Goal: Information Seeking & Learning: Learn about a topic

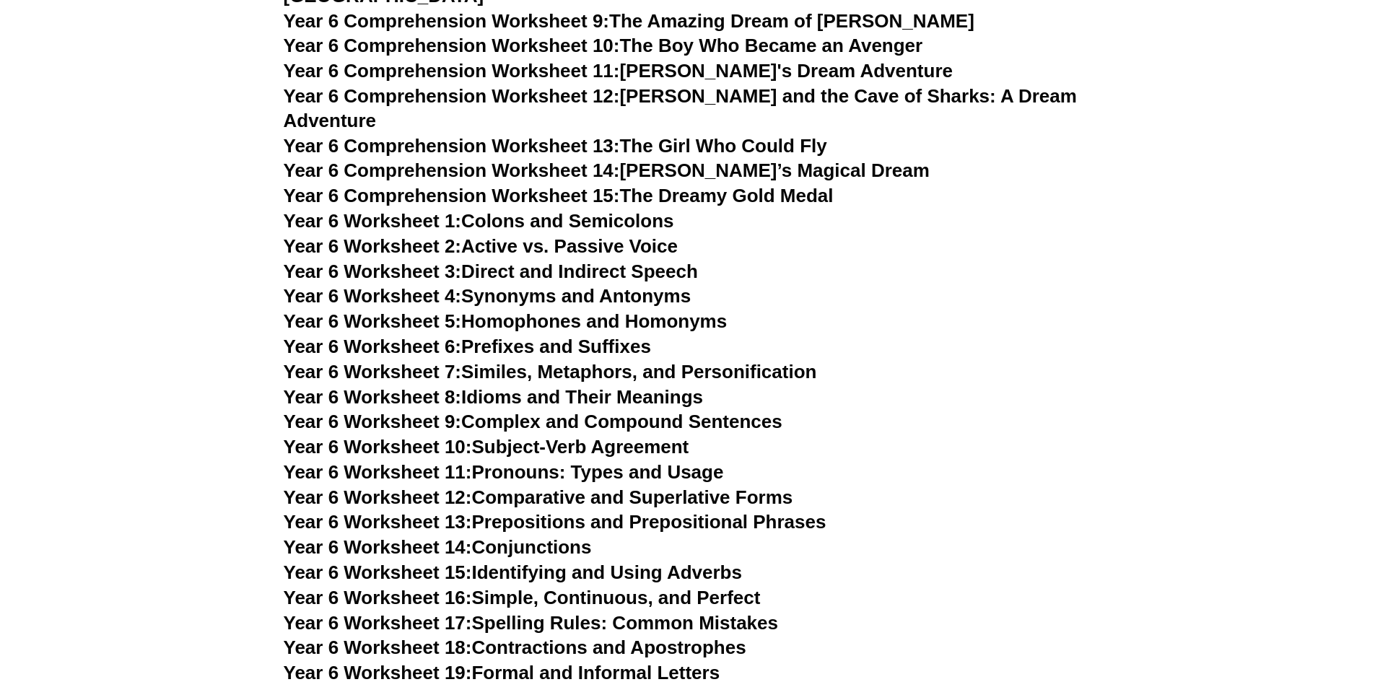
scroll to position [7576, 0]
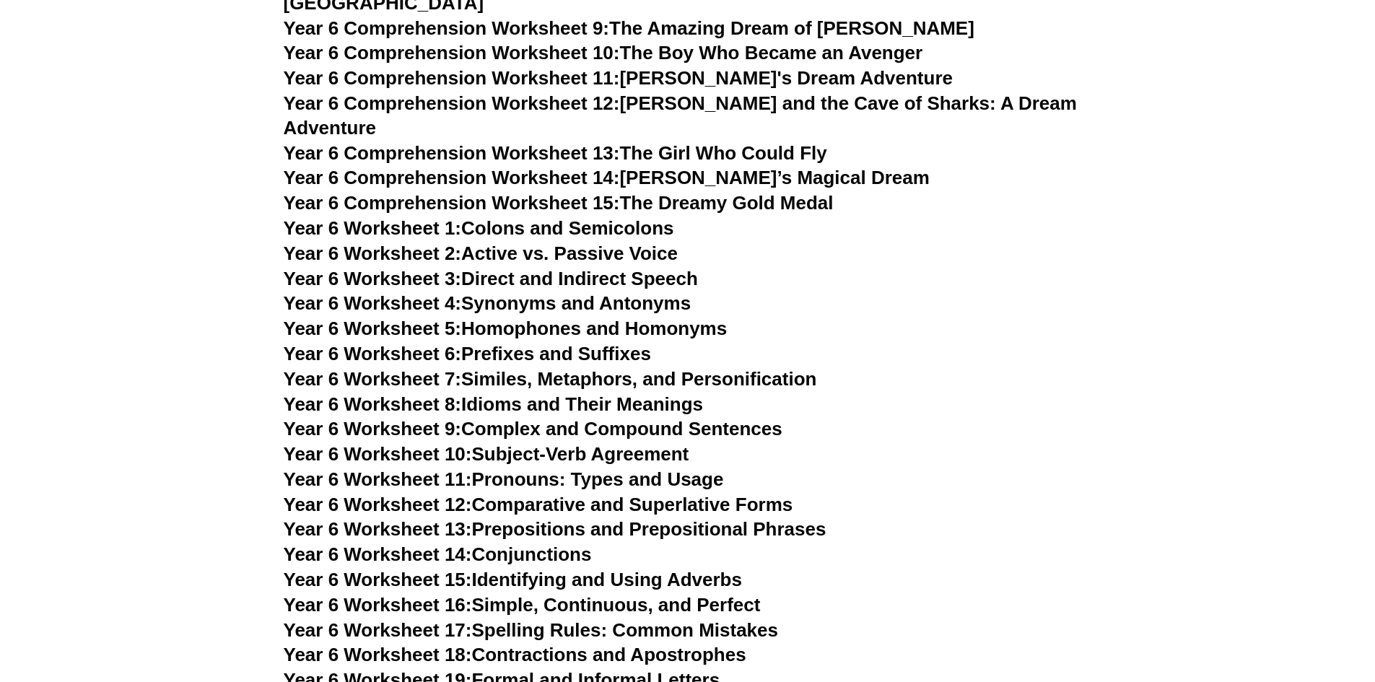
click at [609, 368] on link "Year 6 Worksheet 7: Similes, Metaphors, and Personification" at bounding box center [550, 379] width 533 height 22
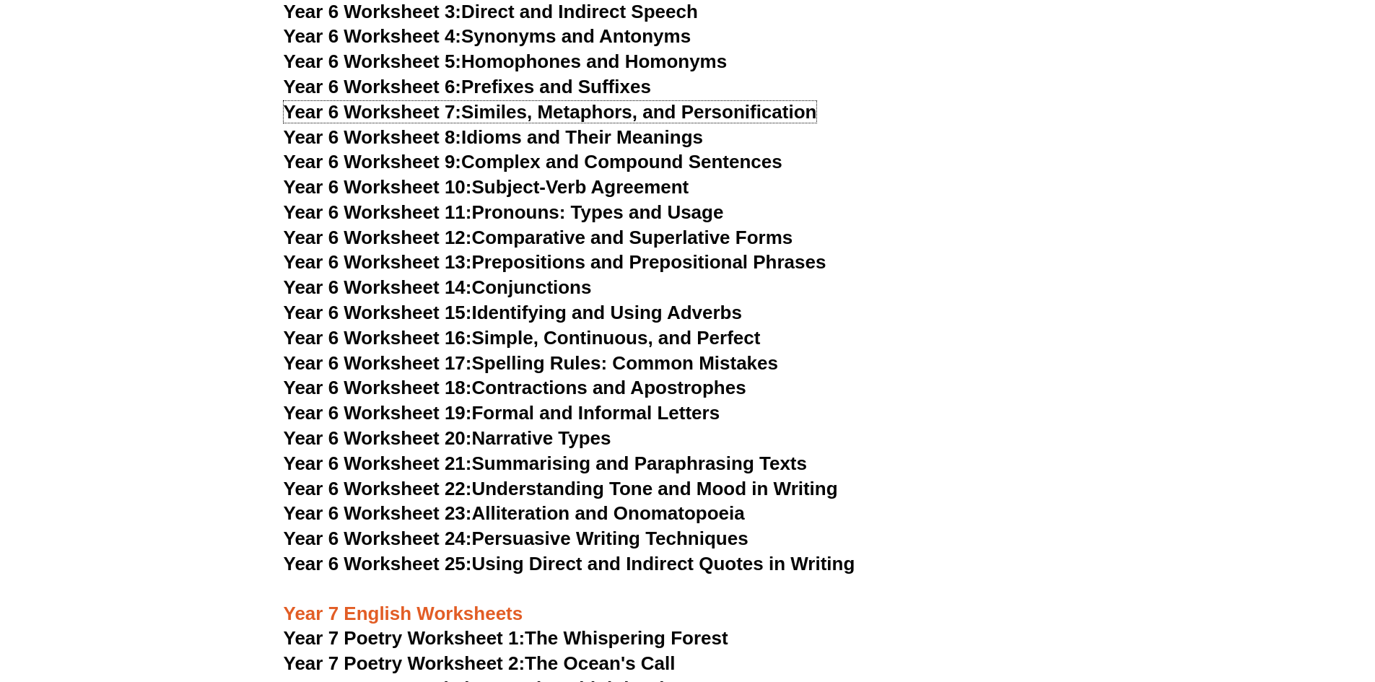
scroll to position [7865, 0]
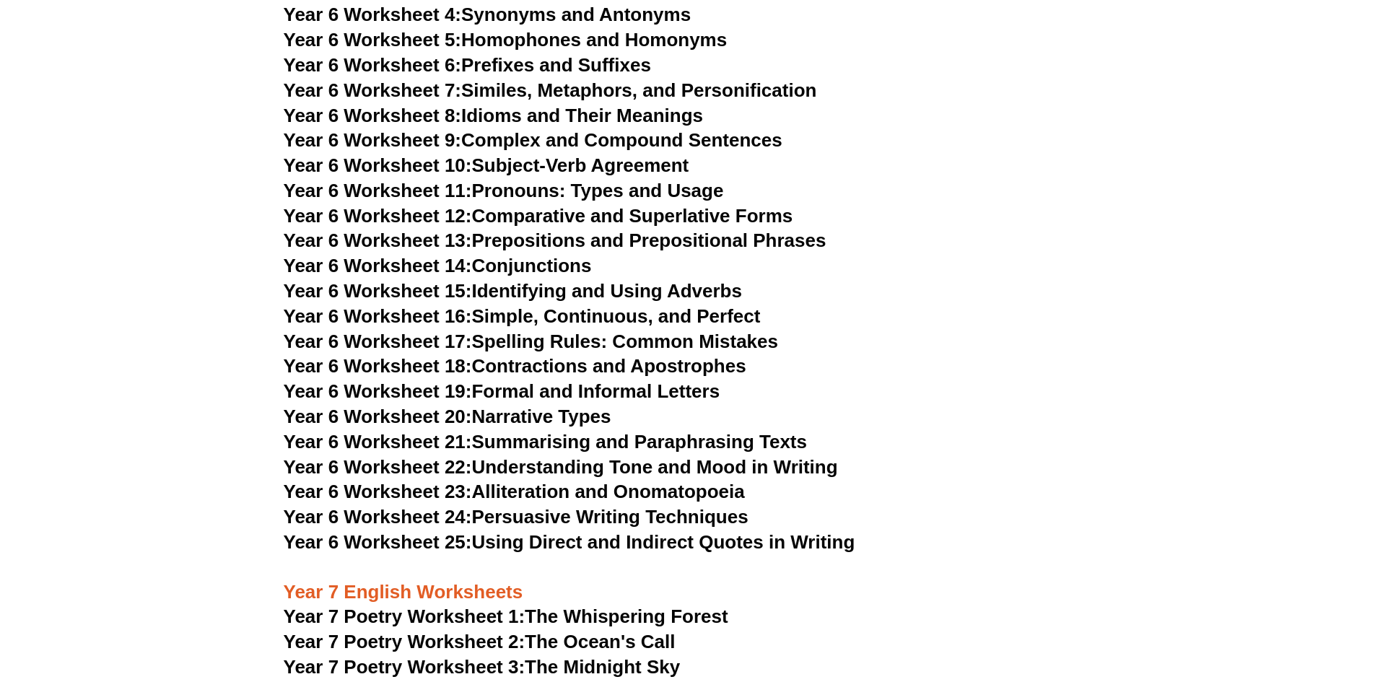
click at [568, 481] on link "Year 6 Worksheet 23: Alliteration and Onomatopoeia" at bounding box center [514, 492] width 461 height 22
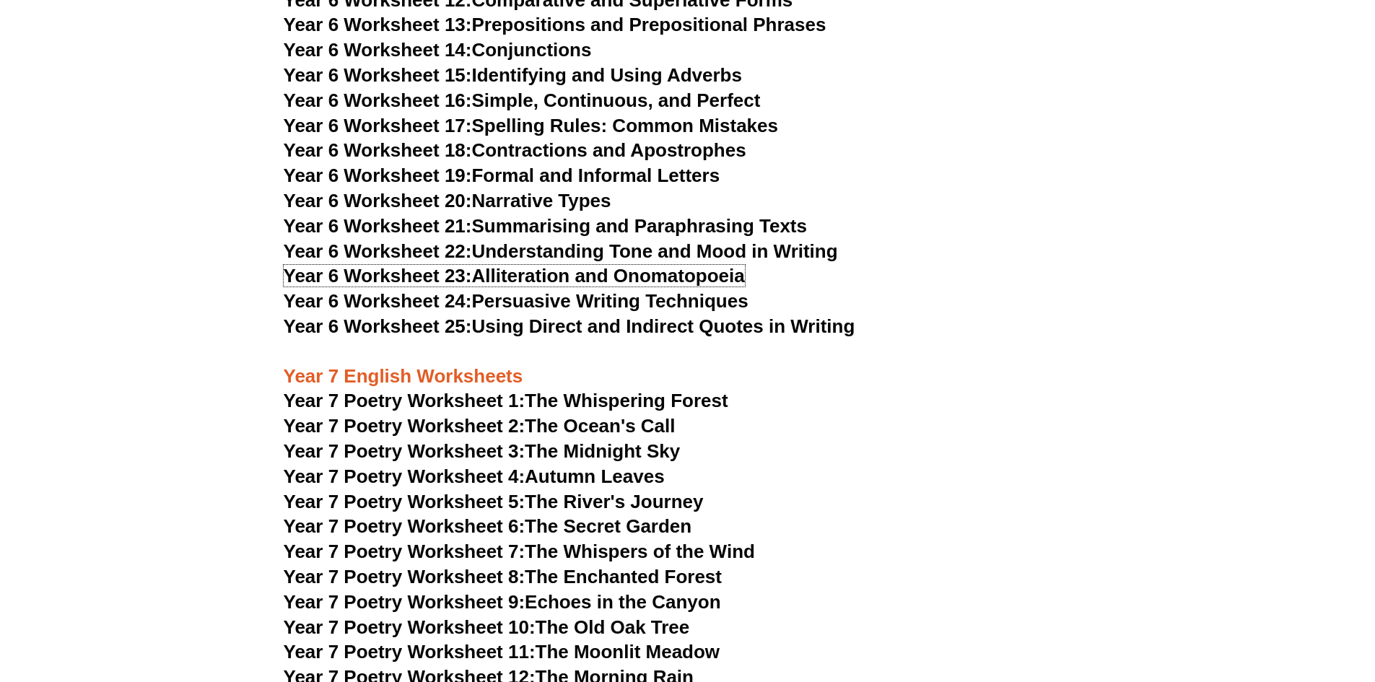
scroll to position [8082, 0]
click at [744, 315] on link "Year 6 Worksheet 25: Using Direct and Indirect Quotes in Writing" at bounding box center [570, 326] width 572 height 22
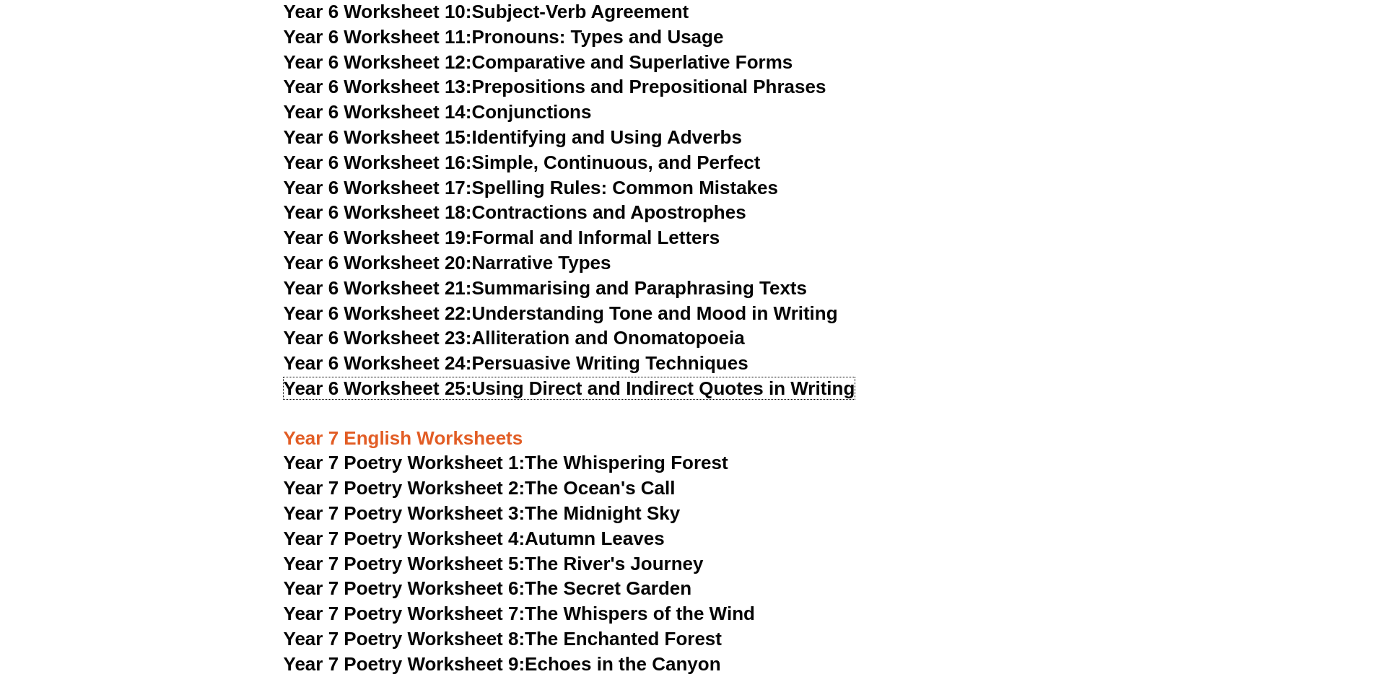
scroll to position [7937, 0]
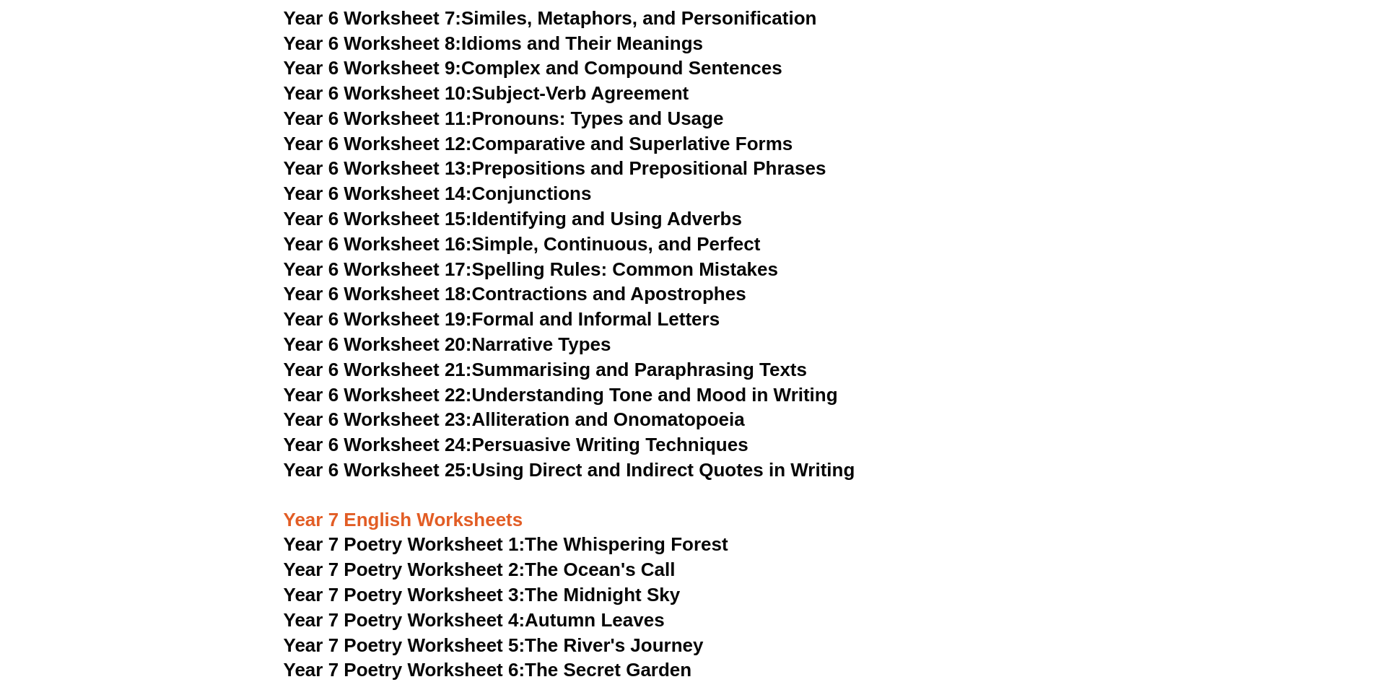
click at [588, 559] on link "Year 7 Poetry Worksheet 2: The Ocean's Call" at bounding box center [480, 570] width 392 height 22
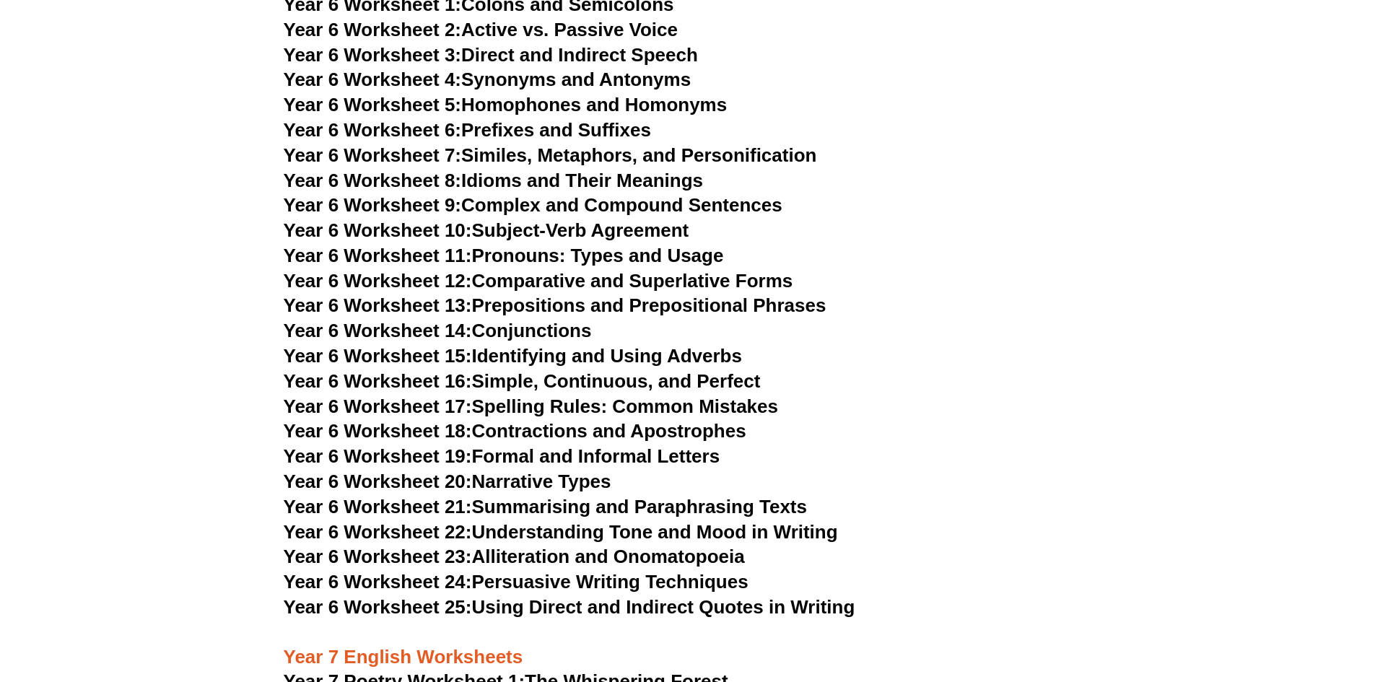
scroll to position [7793, 0]
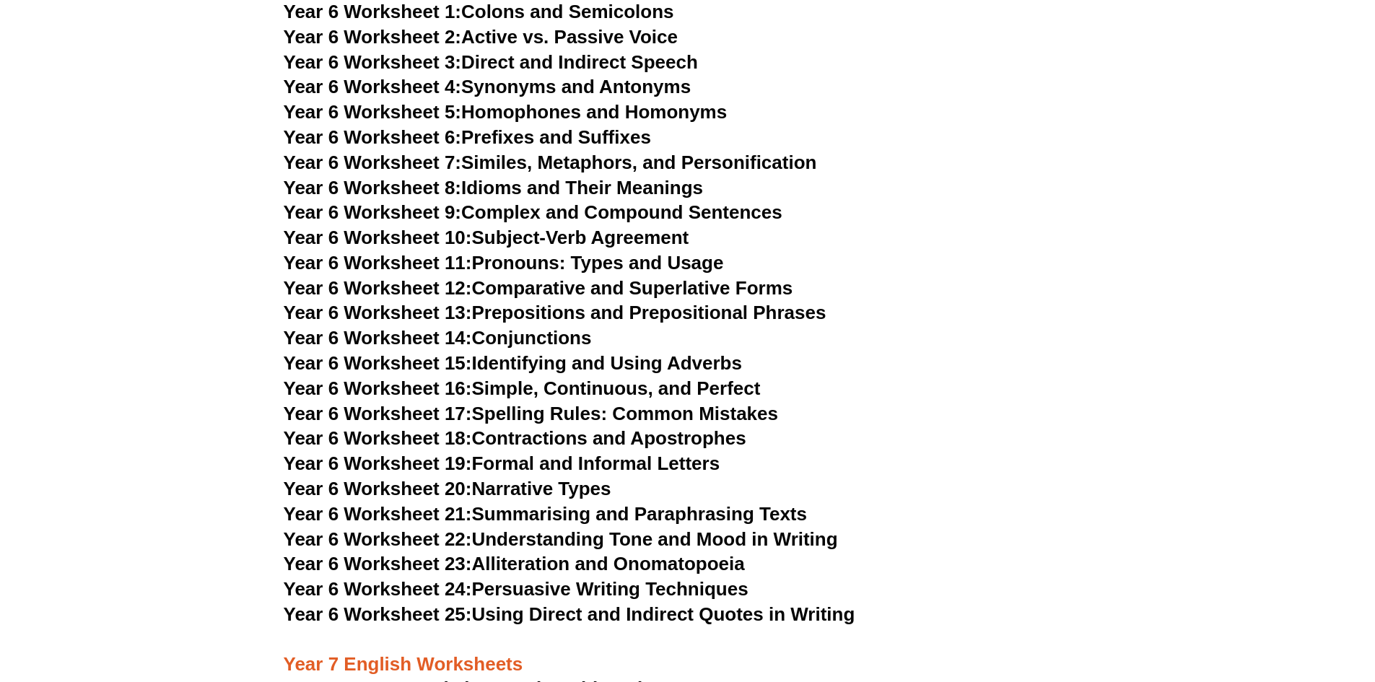
click at [692, 503] on link "Year 6 Worksheet 21: Summarising and Paraphrasing Texts" at bounding box center [545, 514] width 523 height 22
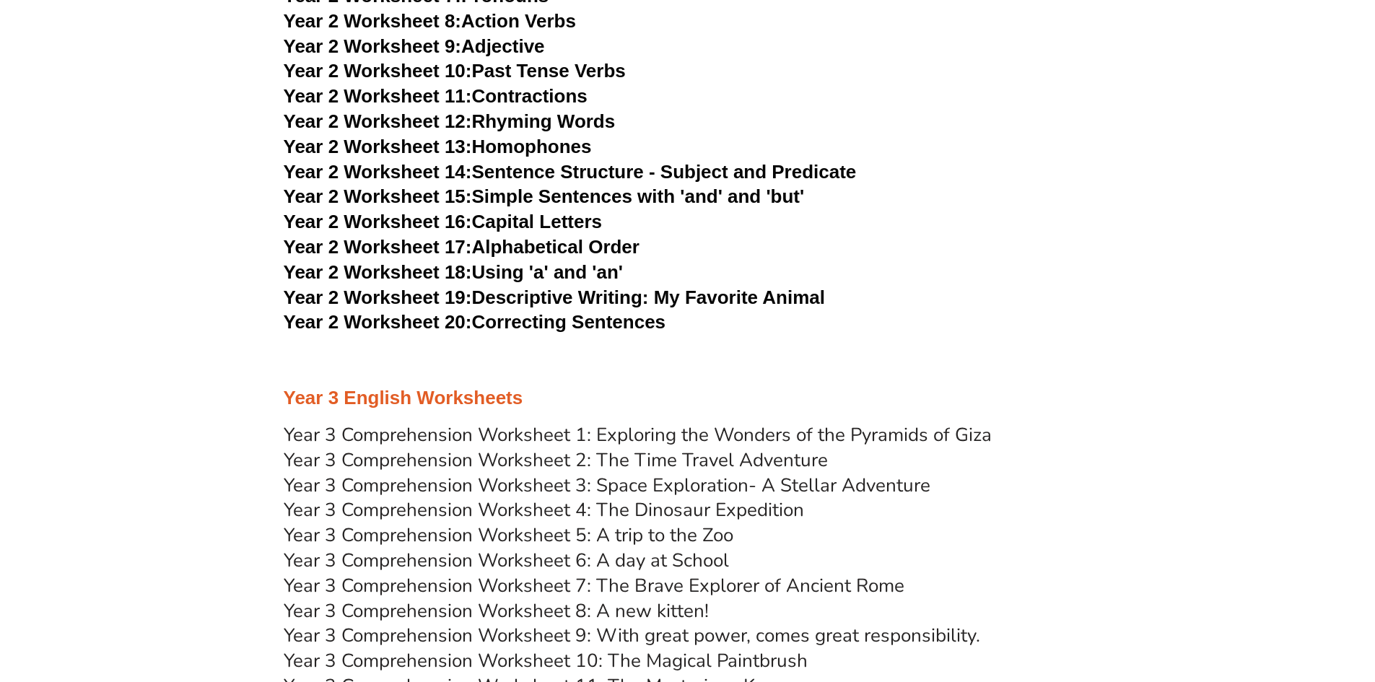
scroll to position [3534, 0]
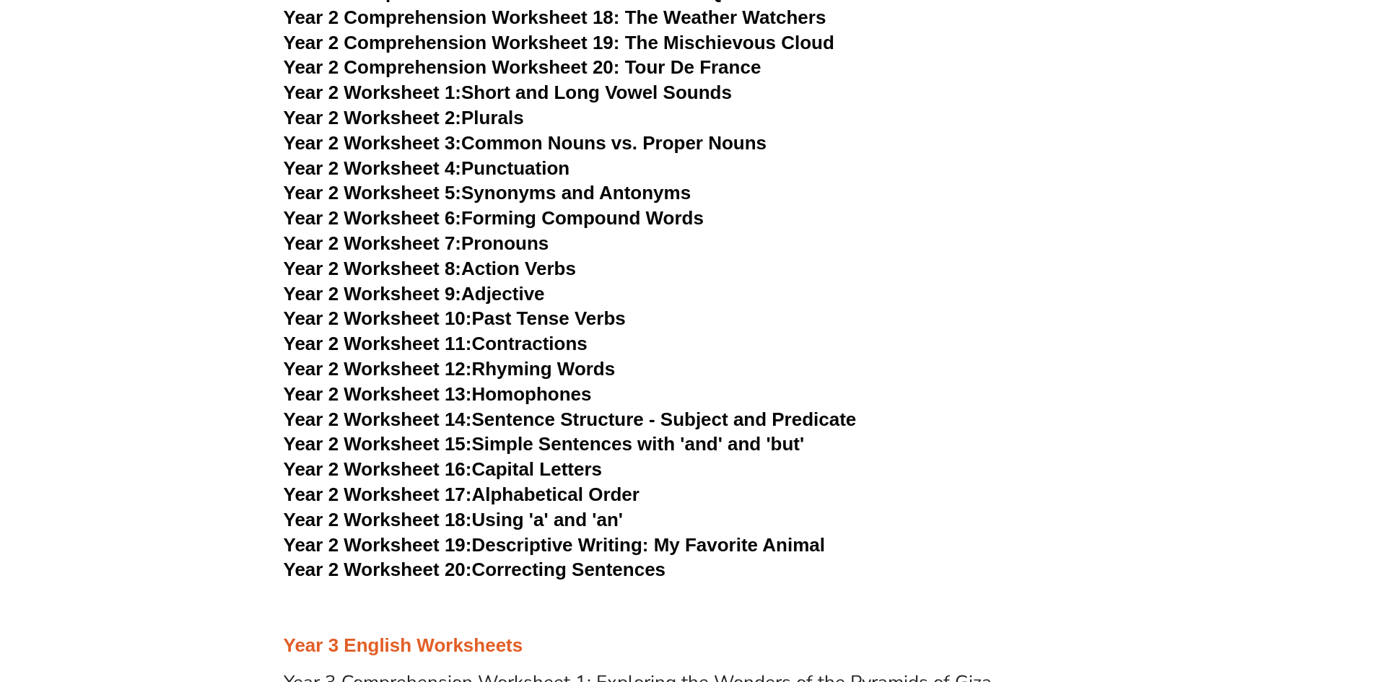
click at [507, 130] on h3 "Year 2 Worksheet 2: Plurals" at bounding box center [688, 118] width 809 height 25
click at [510, 110] on link "Year 2 Worksheet 2: Plurals" at bounding box center [404, 118] width 240 height 22
click at [614, 139] on link "Year 2 Worksheet 3: Common Nouns vs. Proper Nouns" at bounding box center [526, 143] width 484 height 22
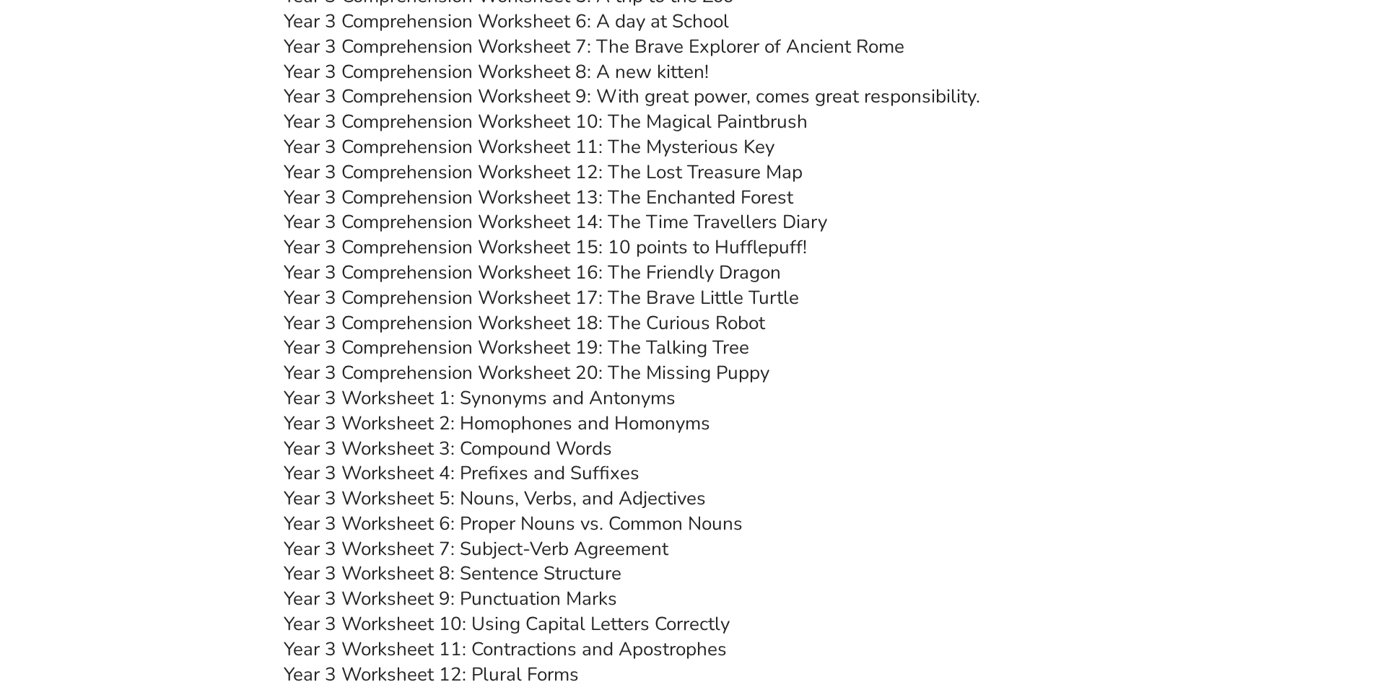
scroll to position [4328, 0]
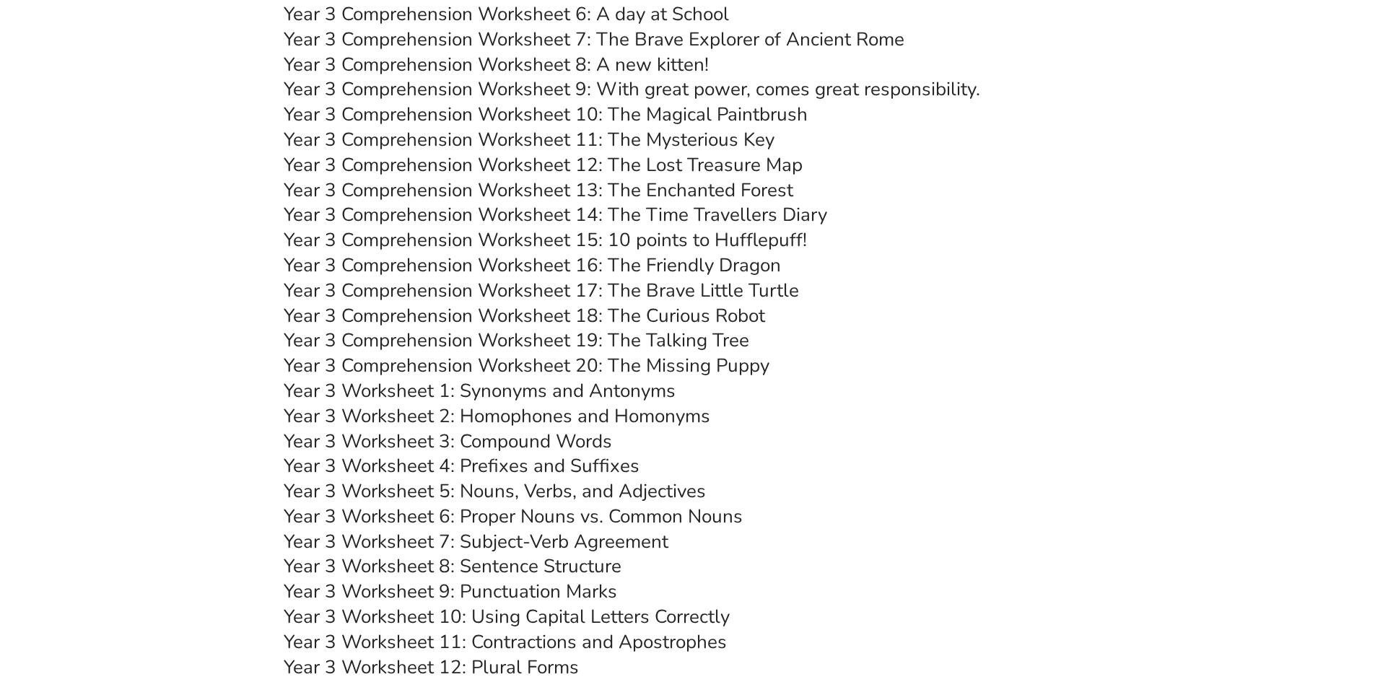
click at [585, 518] on link "Year 3 Worksheet 6: Proper Nouns vs. Common Nouns" at bounding box center [513, 516] width 459 height 25
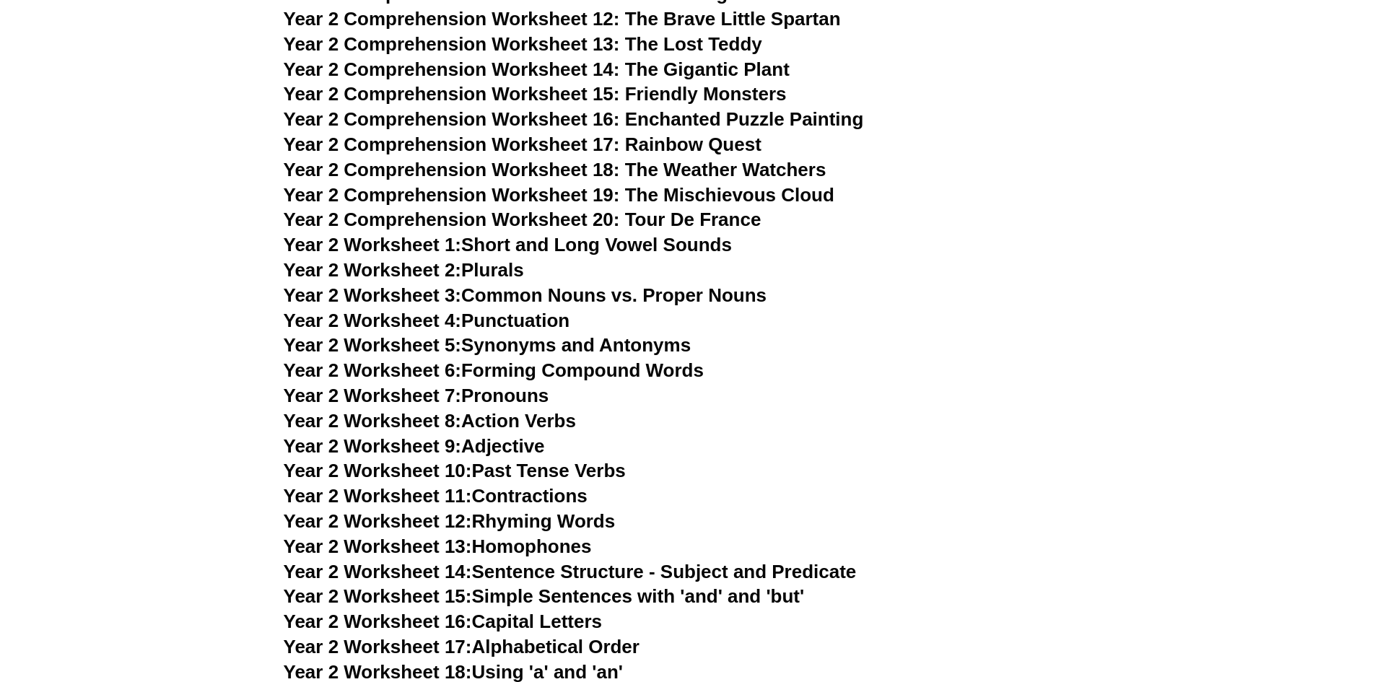
scroll to position [3389, 0]
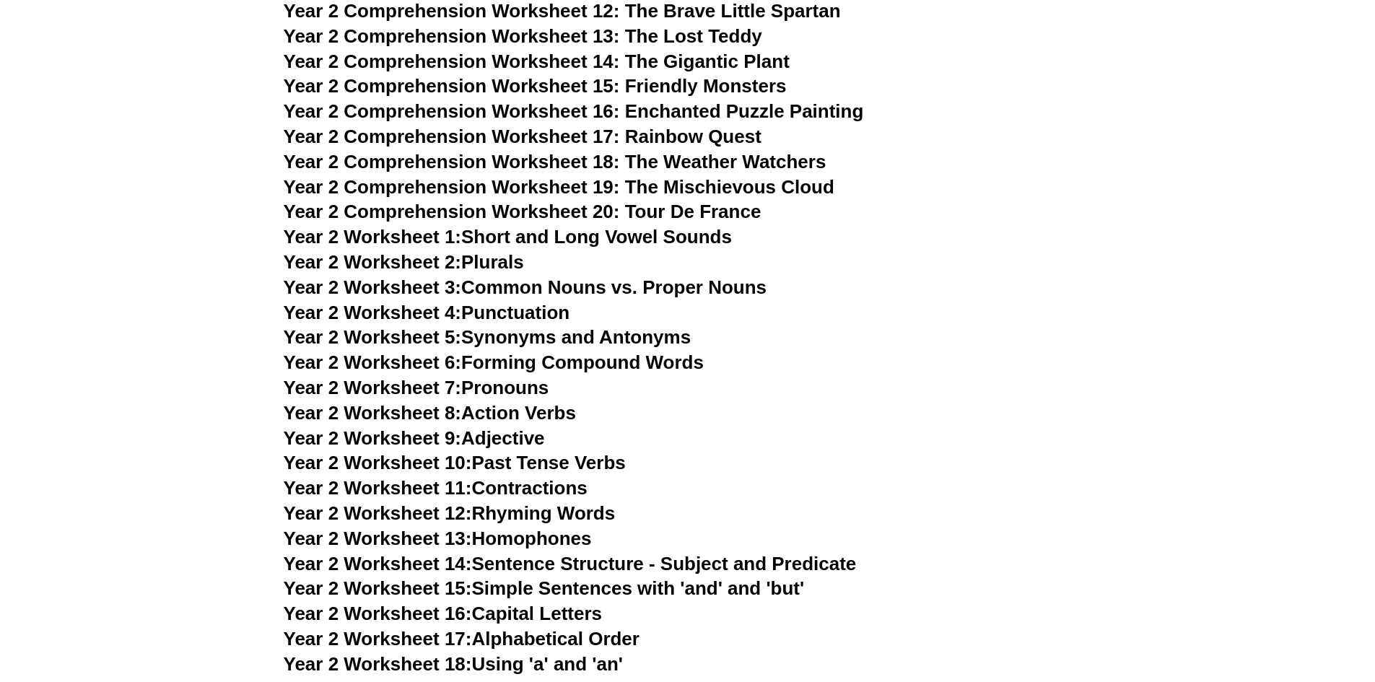
click at [549, 336] on link "Year 2 Worksheet 5: Synonyms and Antonyms" at bounding box center [488, 337] width 408 height 22
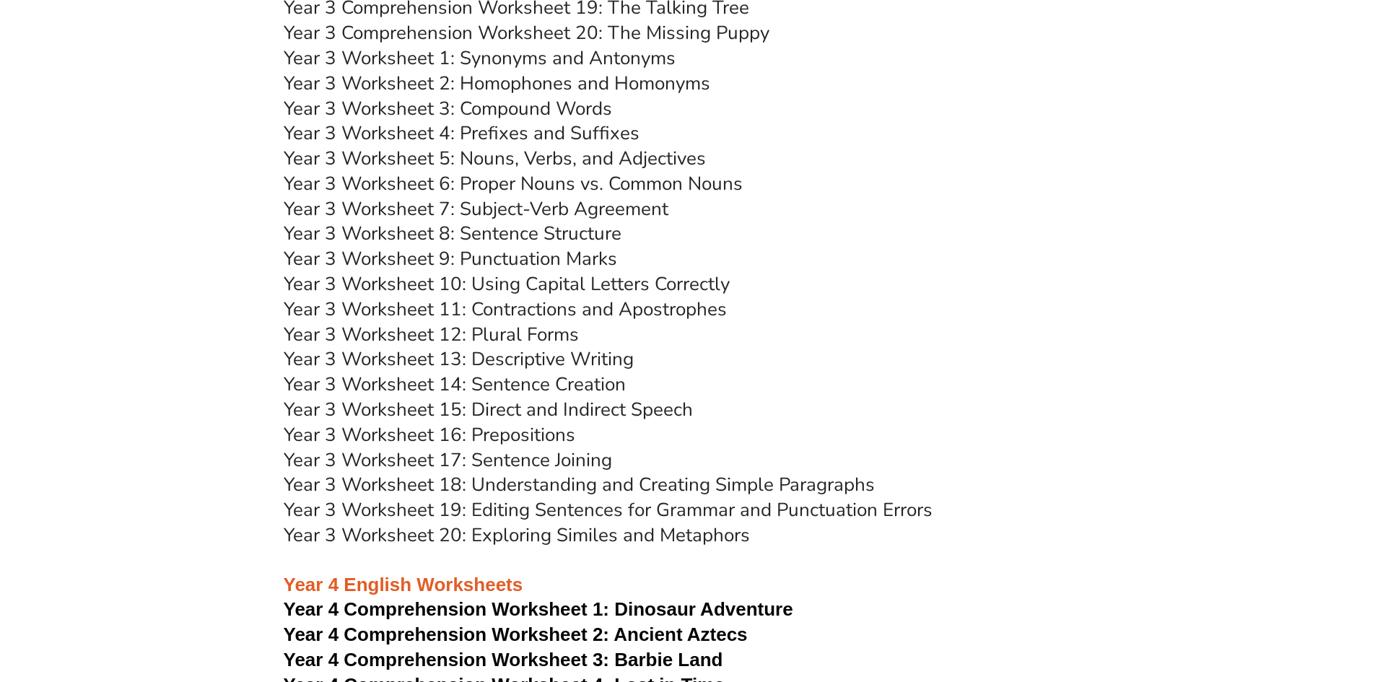
scroll to position [4689, 0]
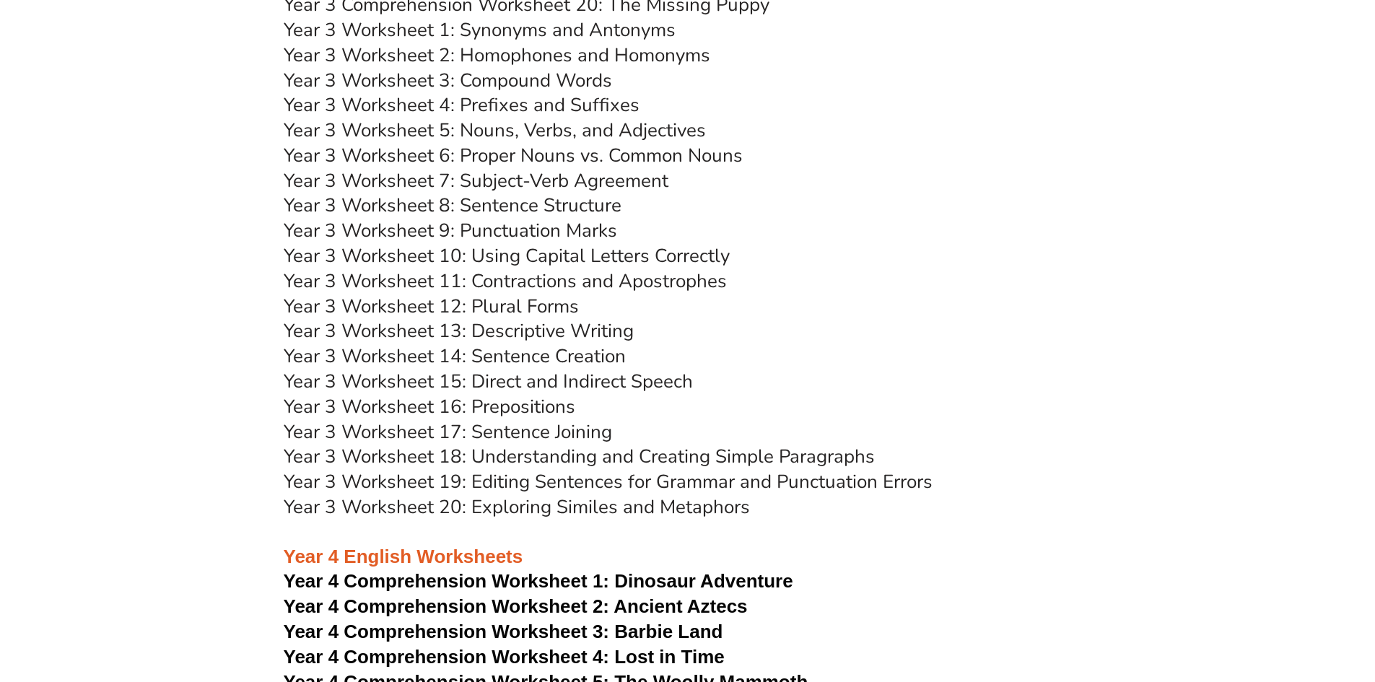
click at [493, 298] on link "Year 3 Worksheet 12: Plural Forms" at bounding box center [431, 306] width 295 height 25
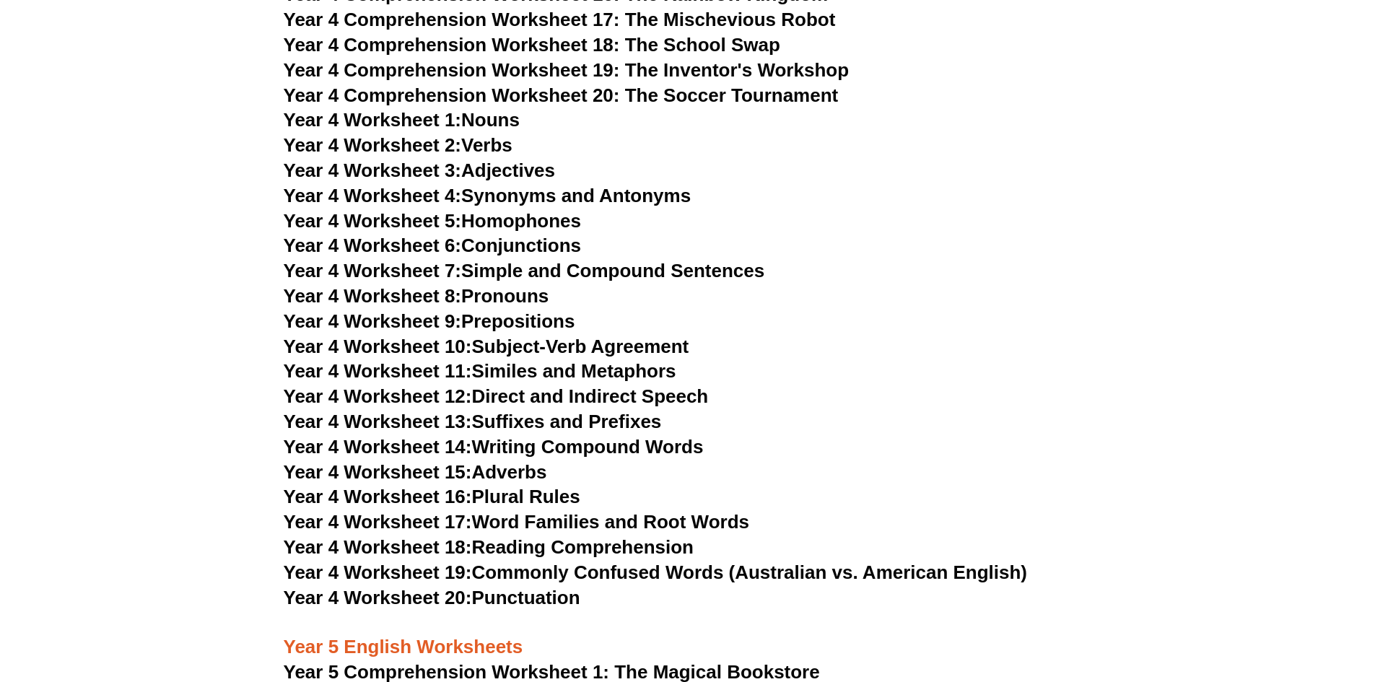
scroll to position [5699, 0]
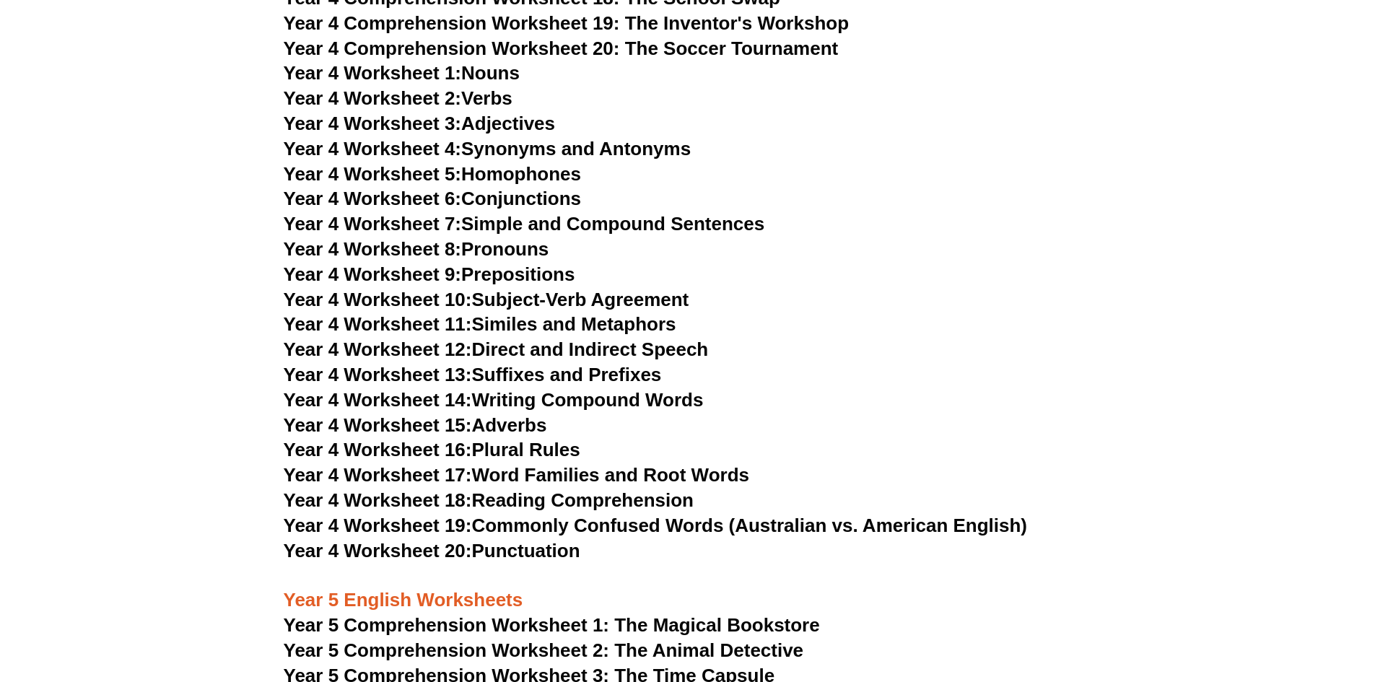
click at [585, 367] on link "Year 4 Worksheet 13: Suffixes and Prefixes" at bounding box center [473, 375] width 378 height 22
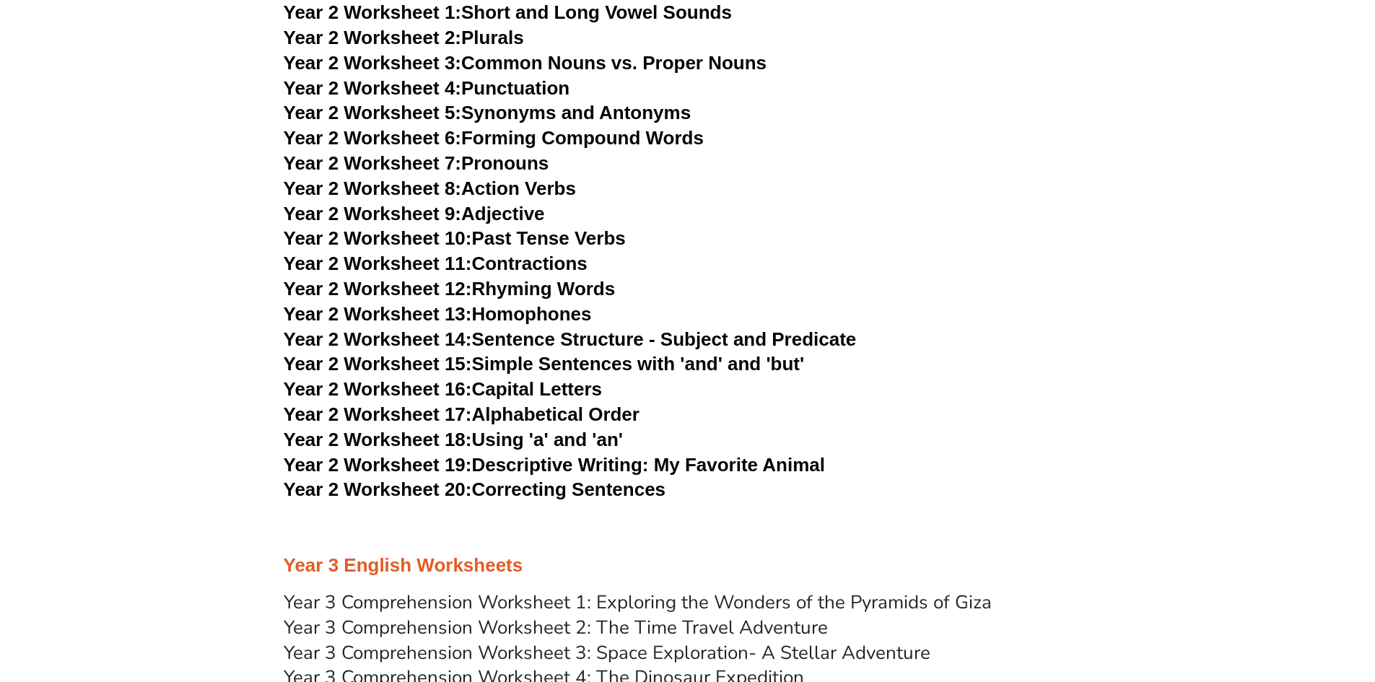
scroll to position [3534, 0]
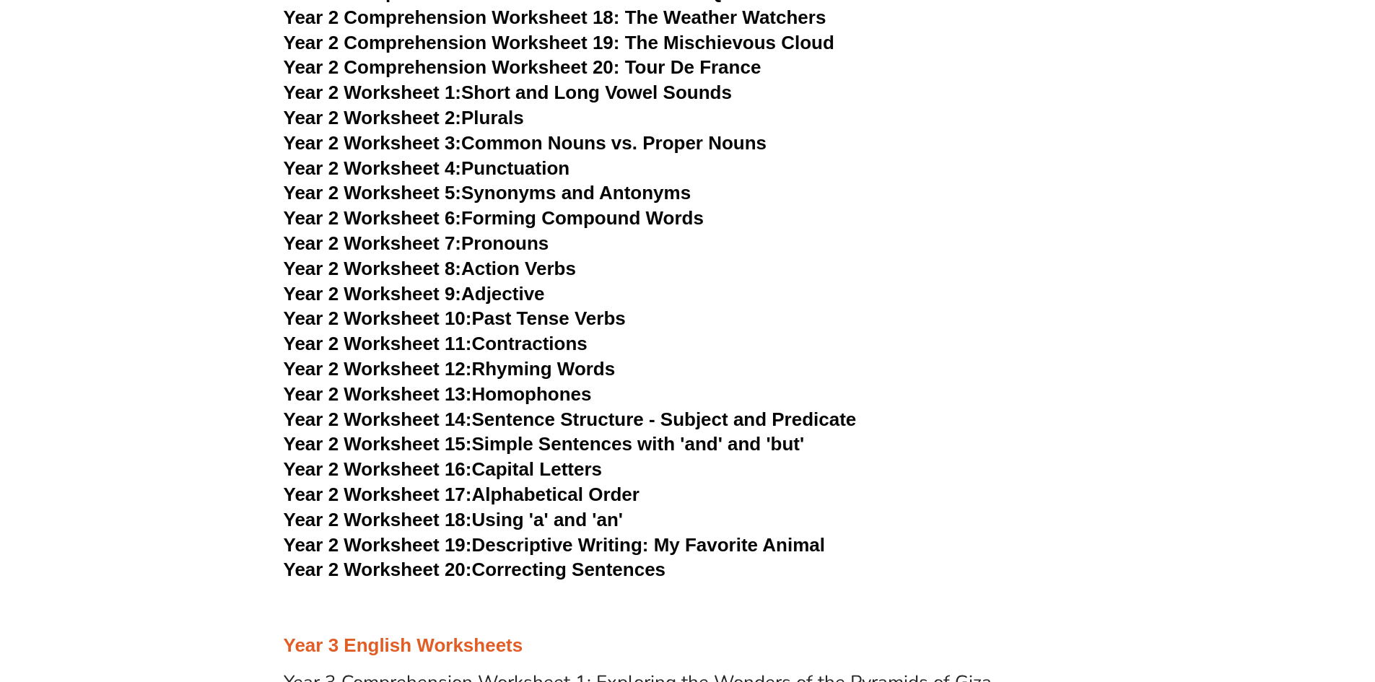
click at [554, 313] on link "Year 2 Worksheet 10: Past Tense Verbs" at bounding box center [455, 319] width 342 height 22
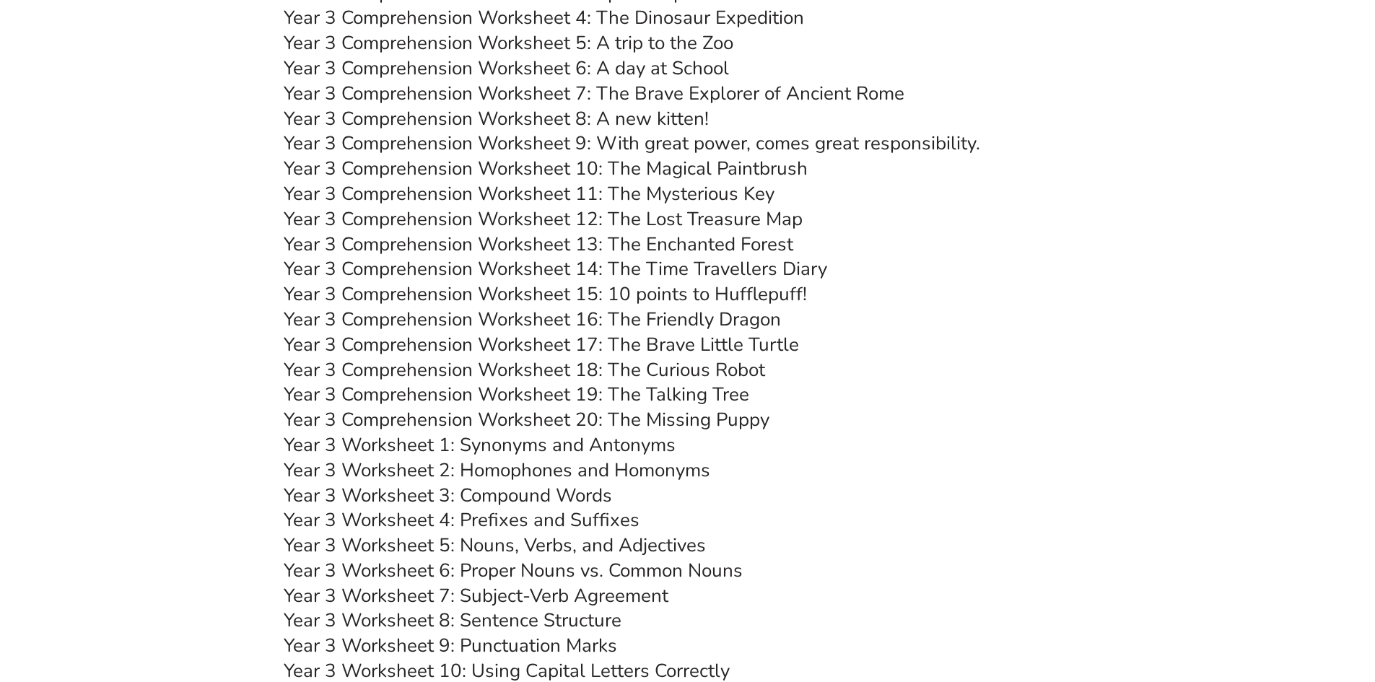
scroll to position [4328, 0]
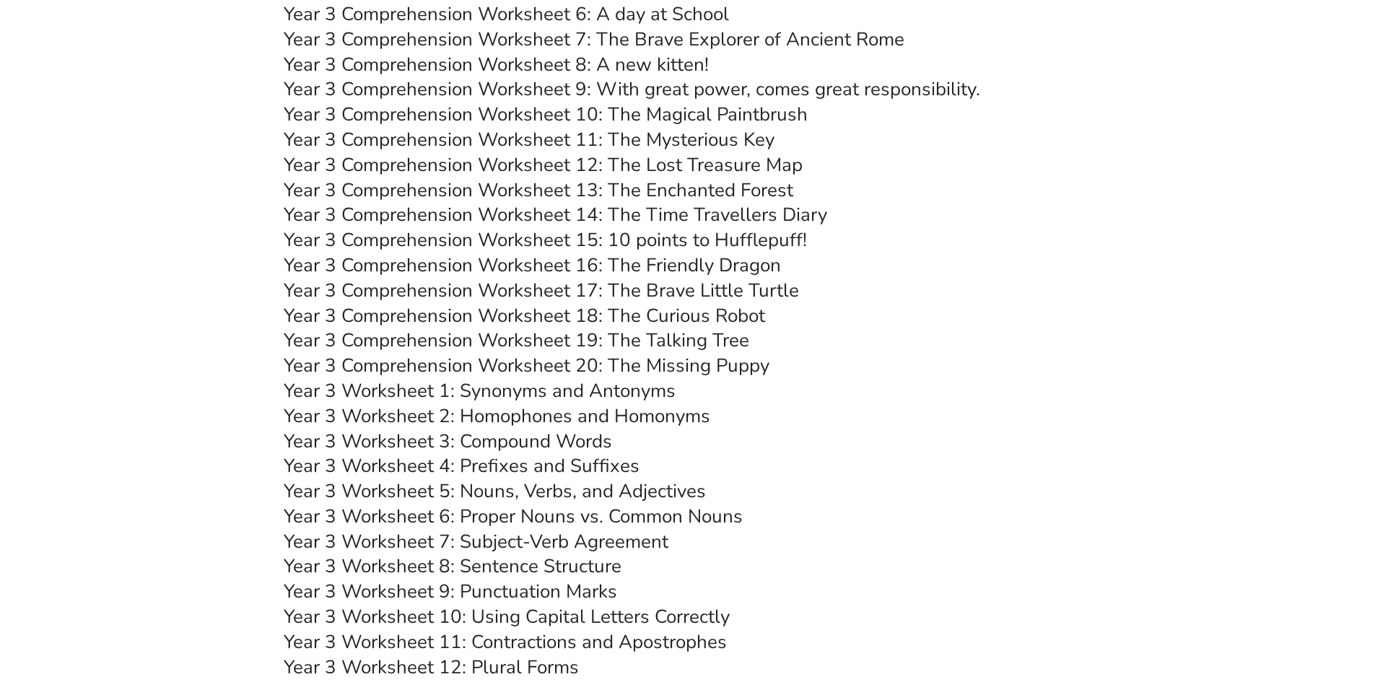
click at [519, 487] on link "Year 3 Worksheet 5: Nouns, Verbs, and Adjectives" at bounding box center [495, 491] width 422 height 25
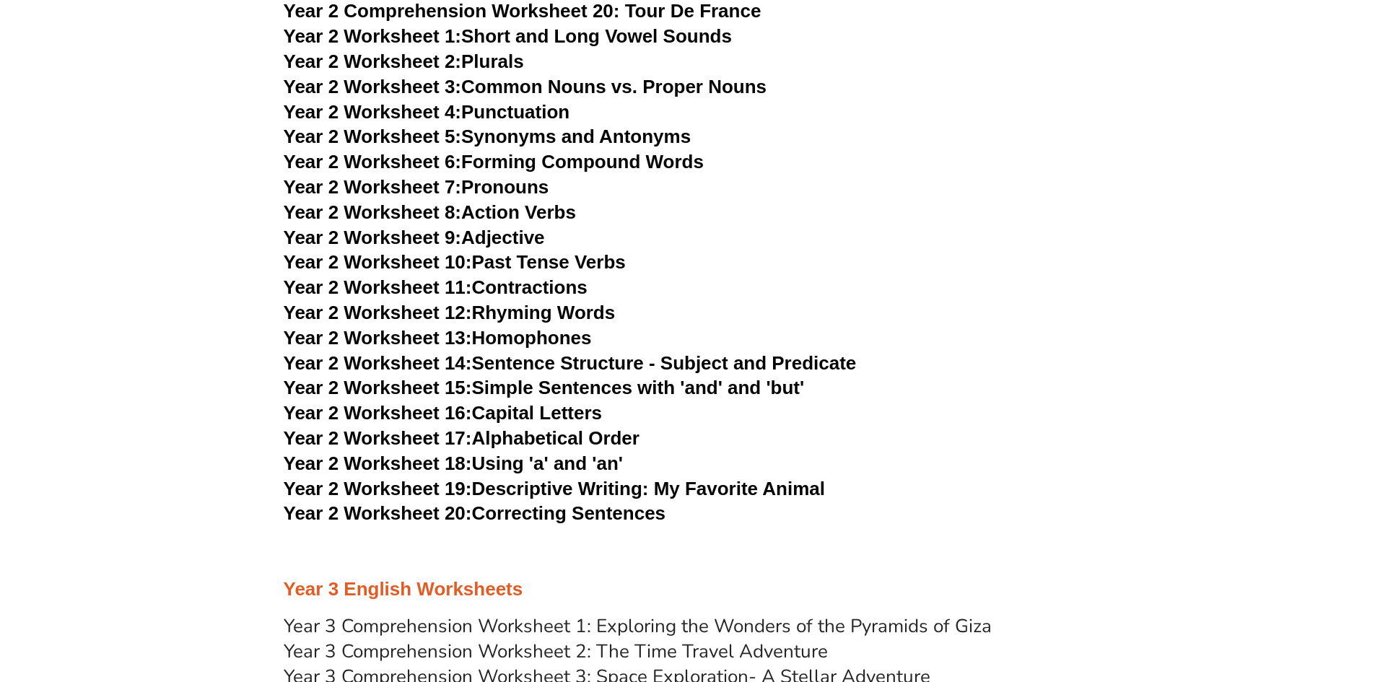
scroll to position [3534, 0]
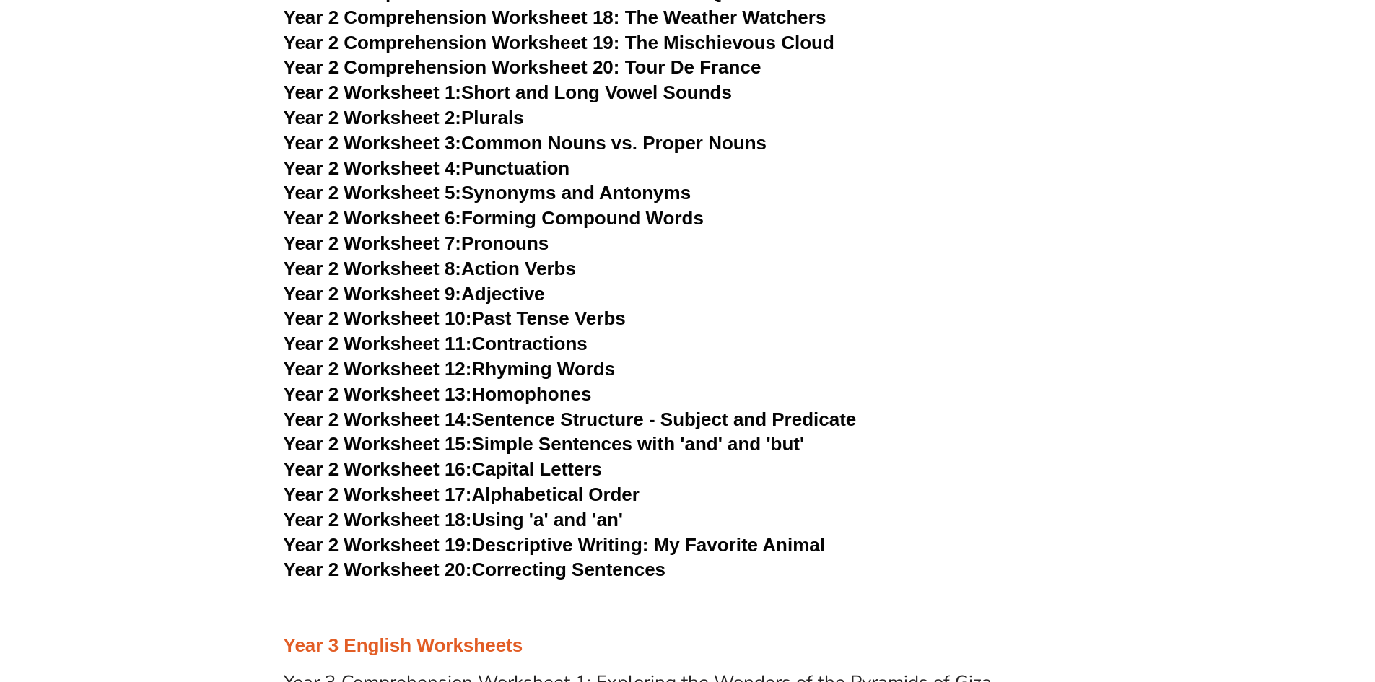
click at [671, 438] on link "Year 2 Worksheet 15: Simple Sentences with 'and' and 'but'" at bounding box center [544, 444] width 521 height 22
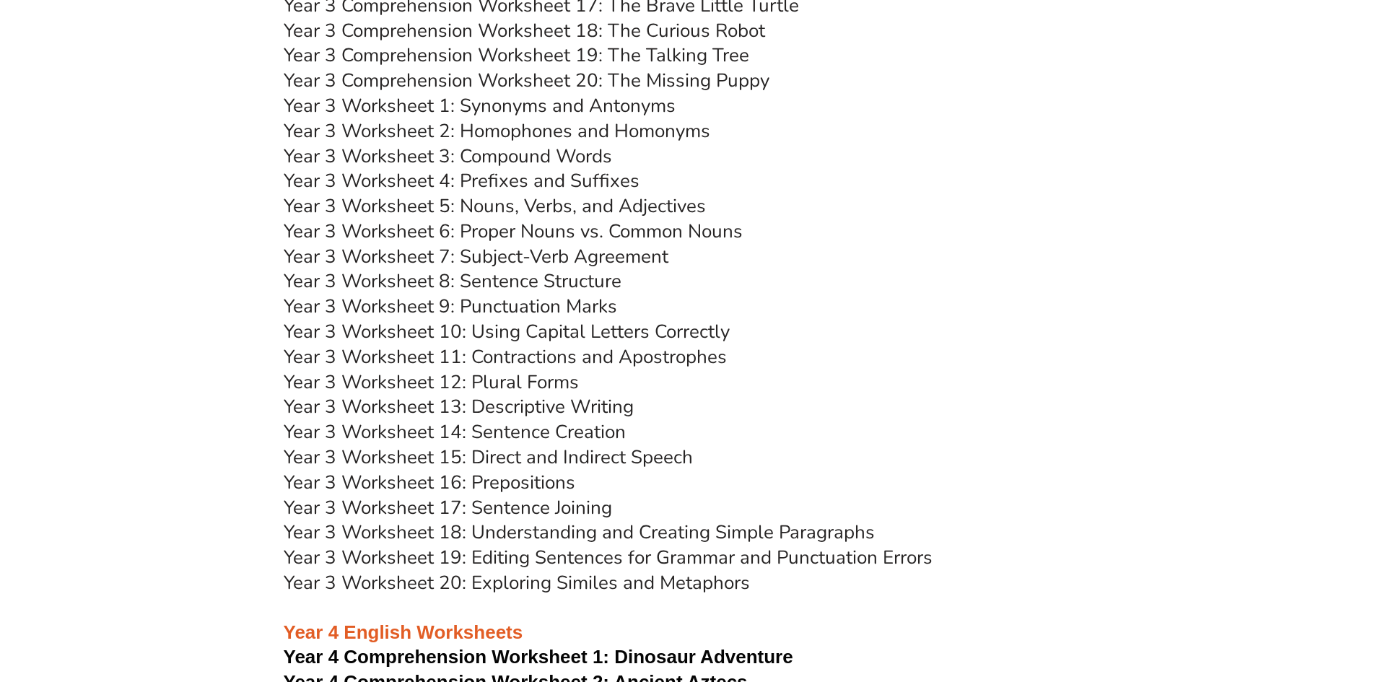
scroll to position [4617, 0]
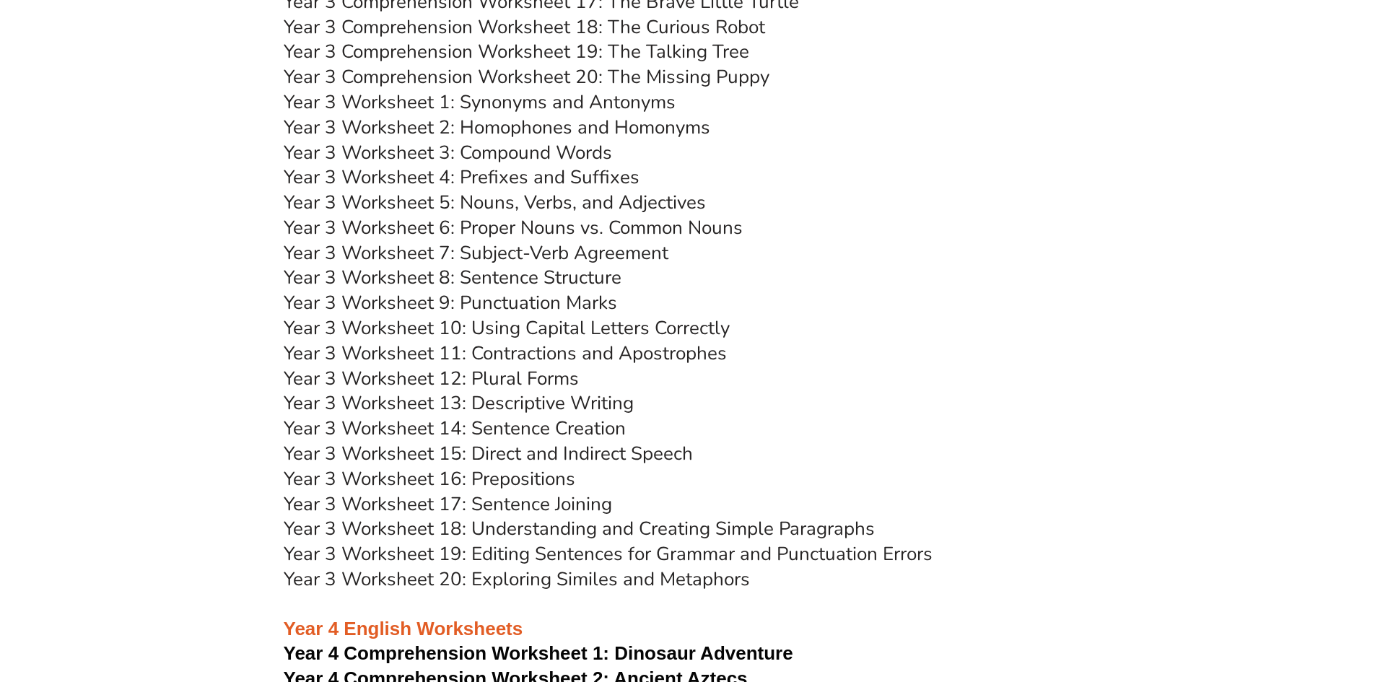
click at [611, 507] on h3 "Year 3 Worksheet 17: Sentence Joining" at bounding box center [688, 504] width 809 height 25
click at [572, 503] on link "Year 3 Worksheet 17: Sentence Joining" at bounding box center [448, 504] width 328 height 25
